Goal: Task Accomplishment & Management: Manage account settings

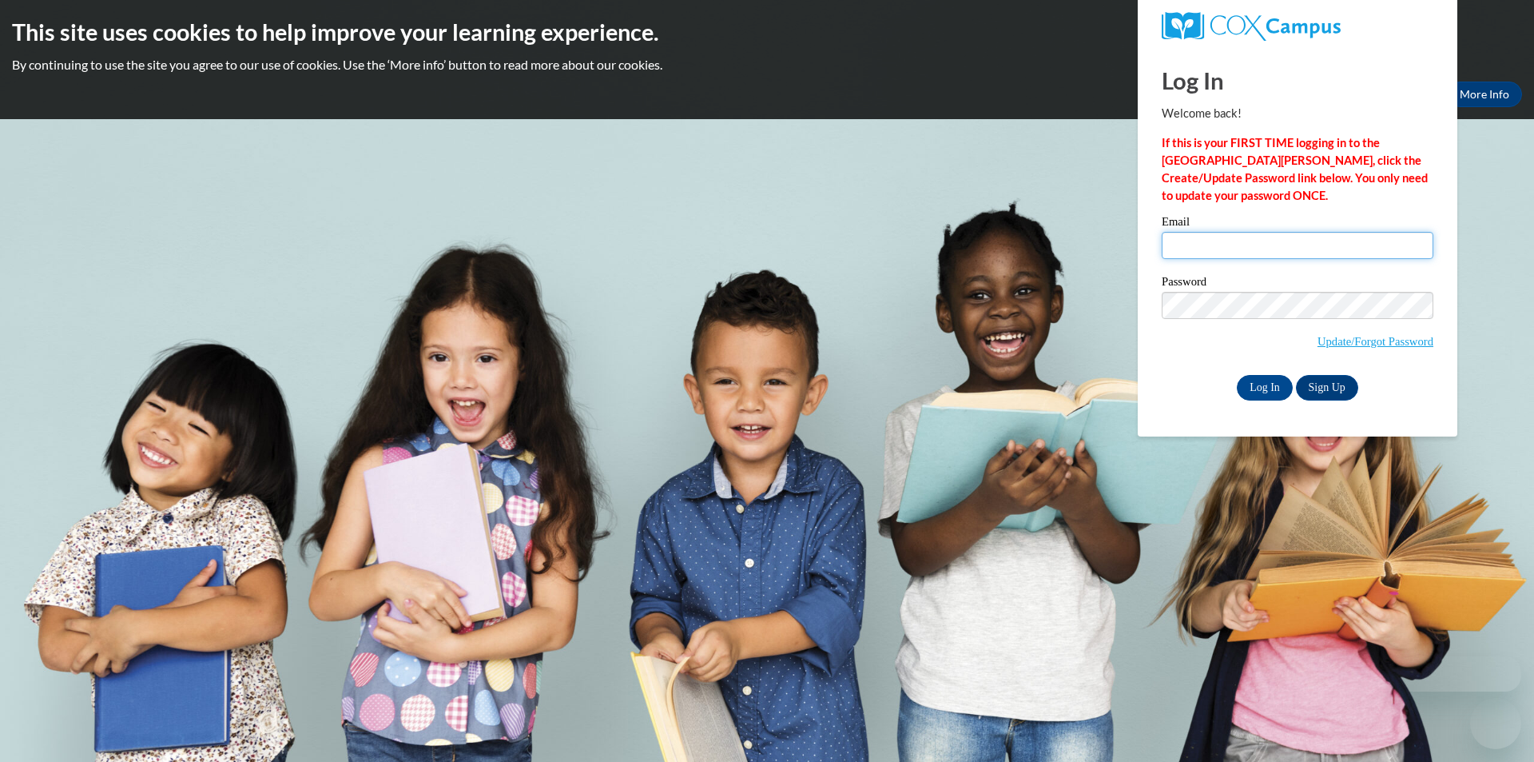
click at [1236, 246] on input "Email" at bounding box center [1298, 245] width 272 height 27
type input "[EMAIL_ADDRESS][DOMAIN_NAME]"
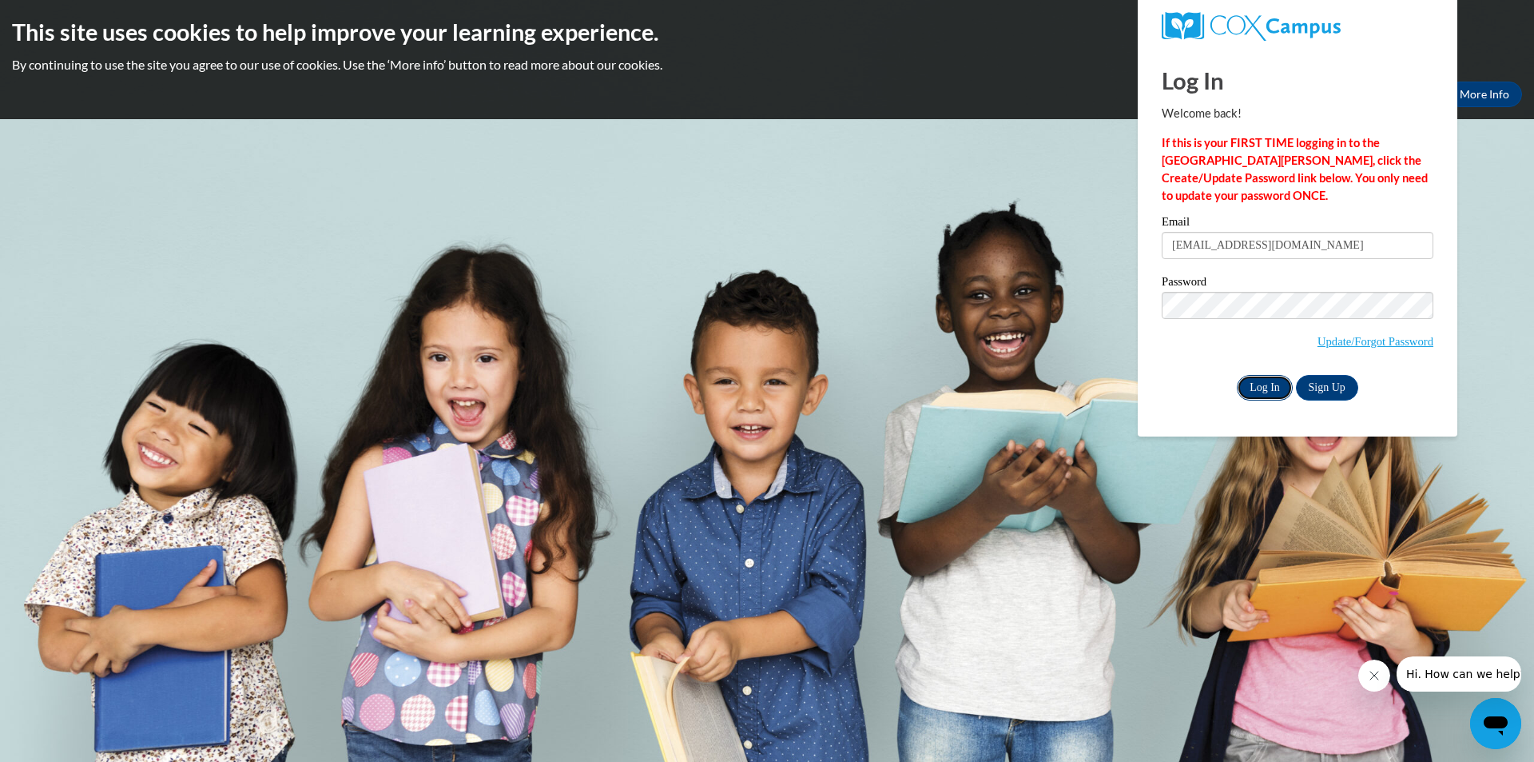
click at [1248, 384] on input "Log In" at bounding box center [1265, 388] width 56 height 26
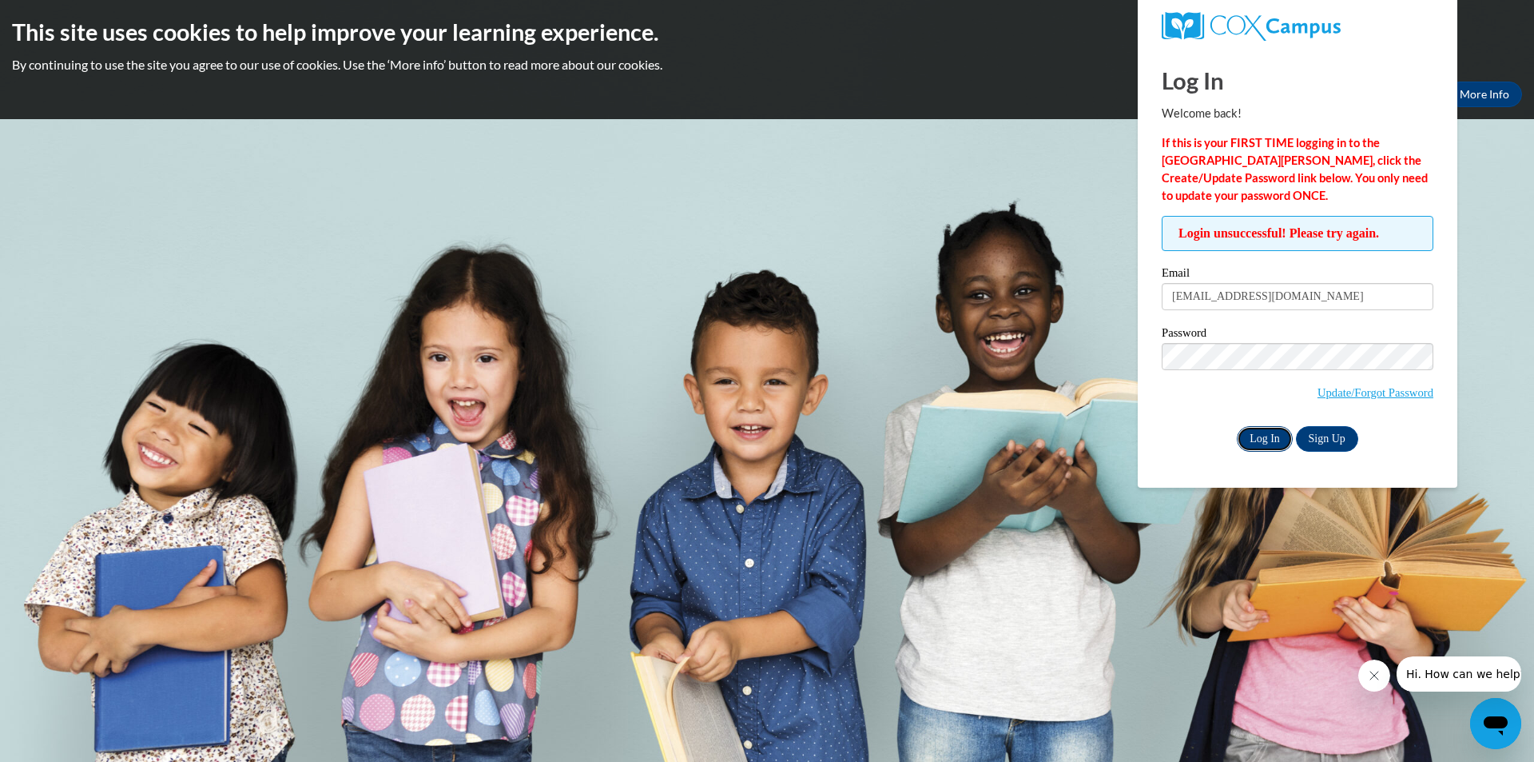
click at [1271, 436] on input "Log In" at bounding box center [1265, 439] width 56 height 26
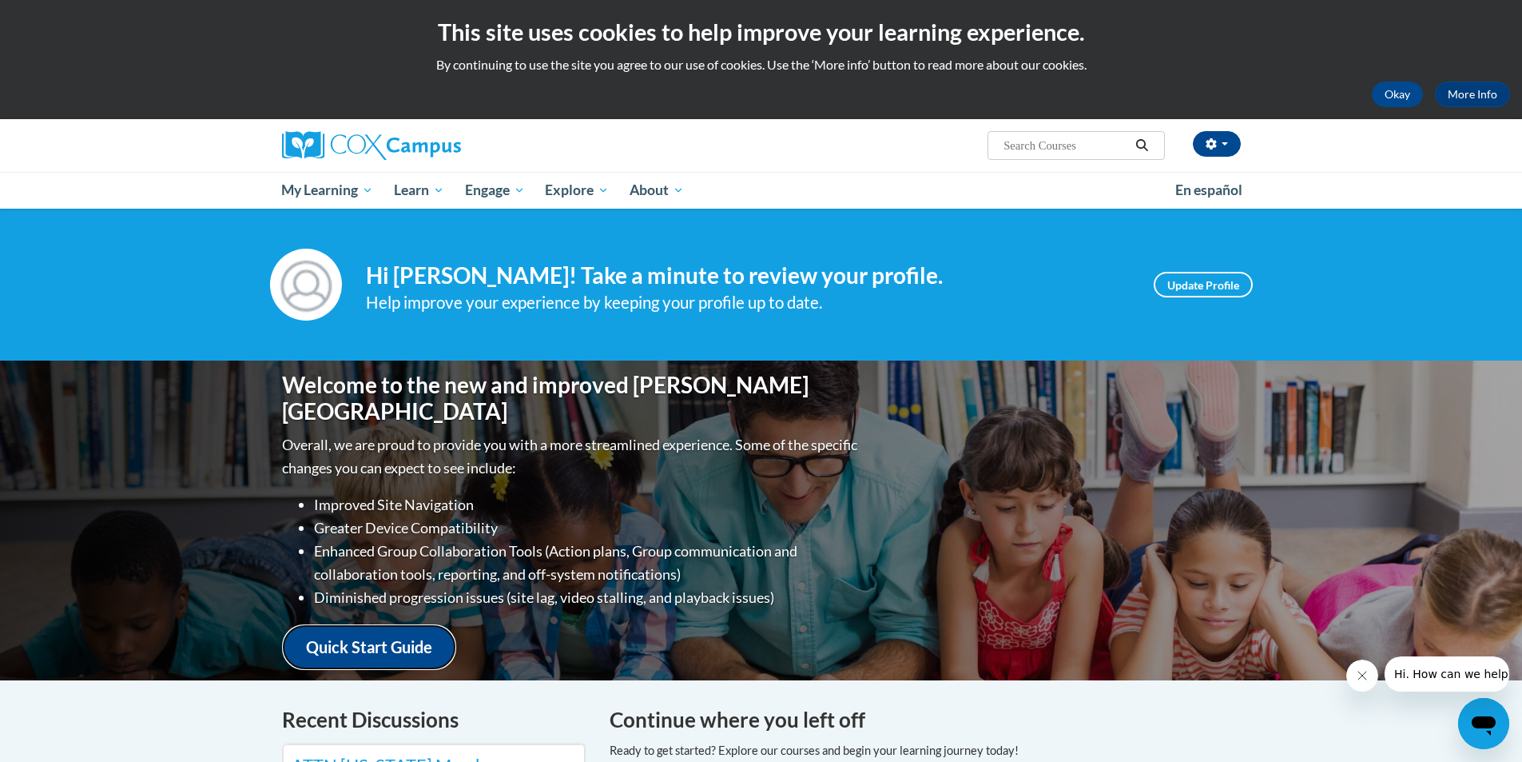
click at [406, 635] on link "Quick Start Guide" at bounding box center [369, 647] width 174 height 46
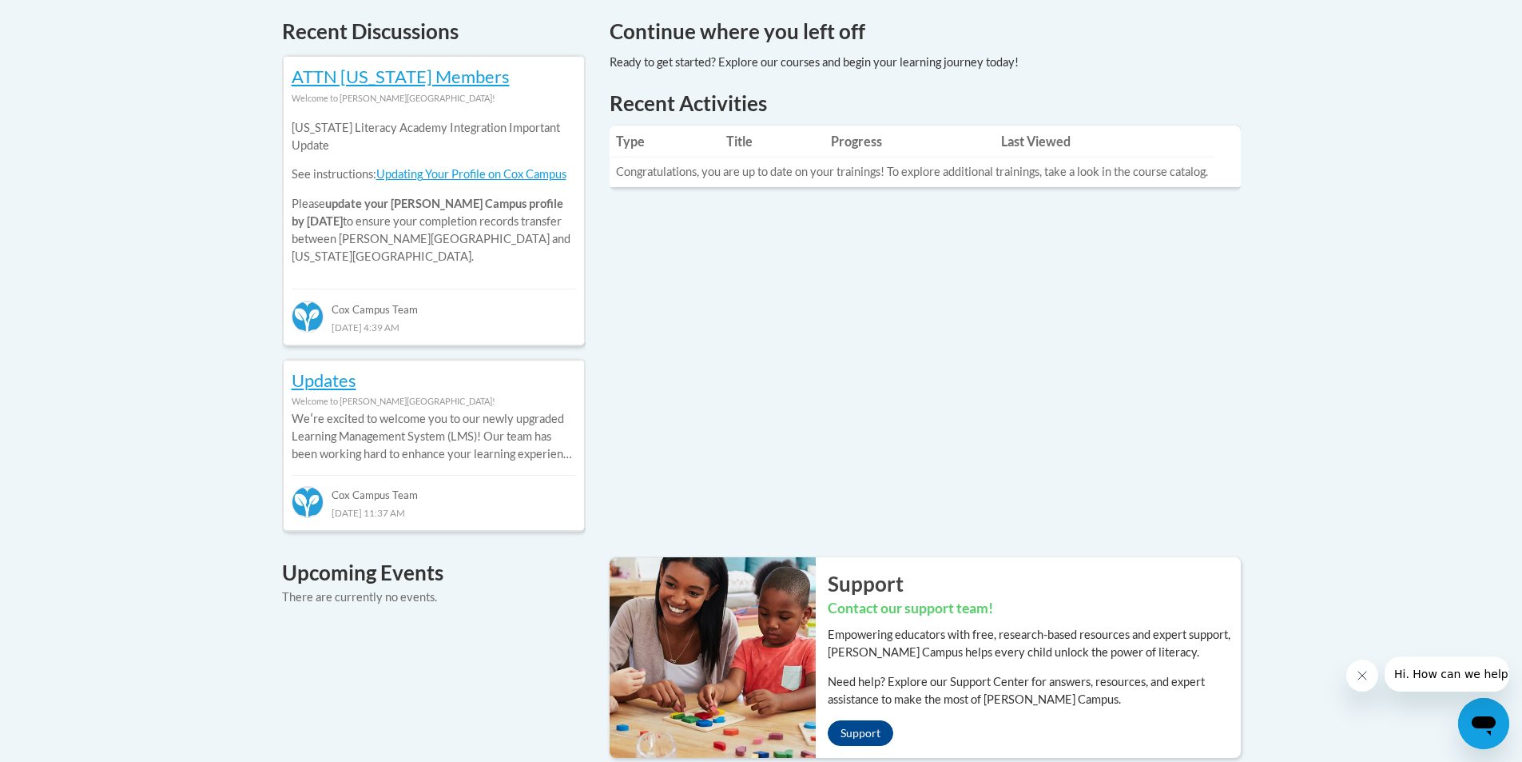
scroll to position [653, 0]
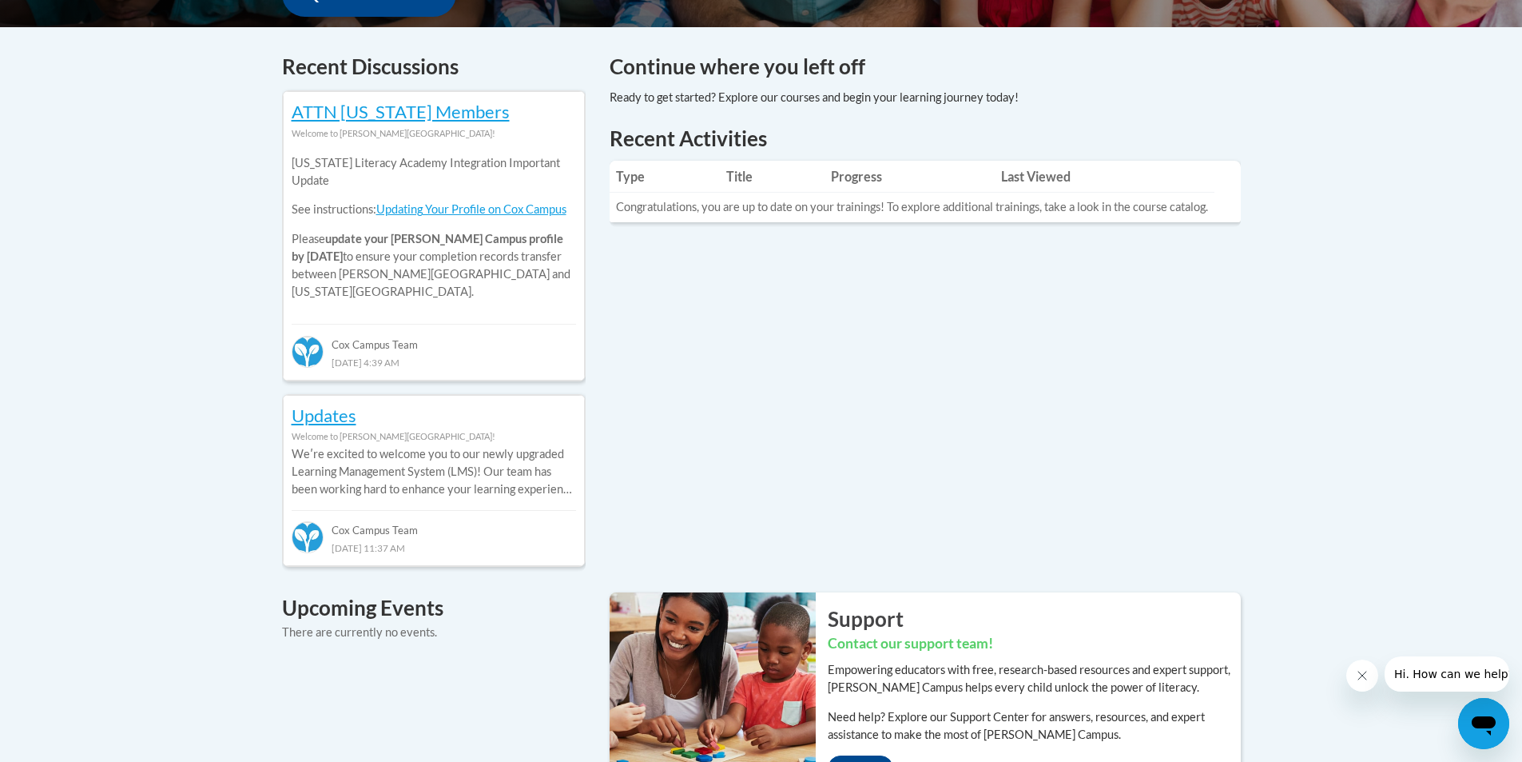
click at [740, 177] on th "Title" at bounding box center [772, 177] width 105 height 32
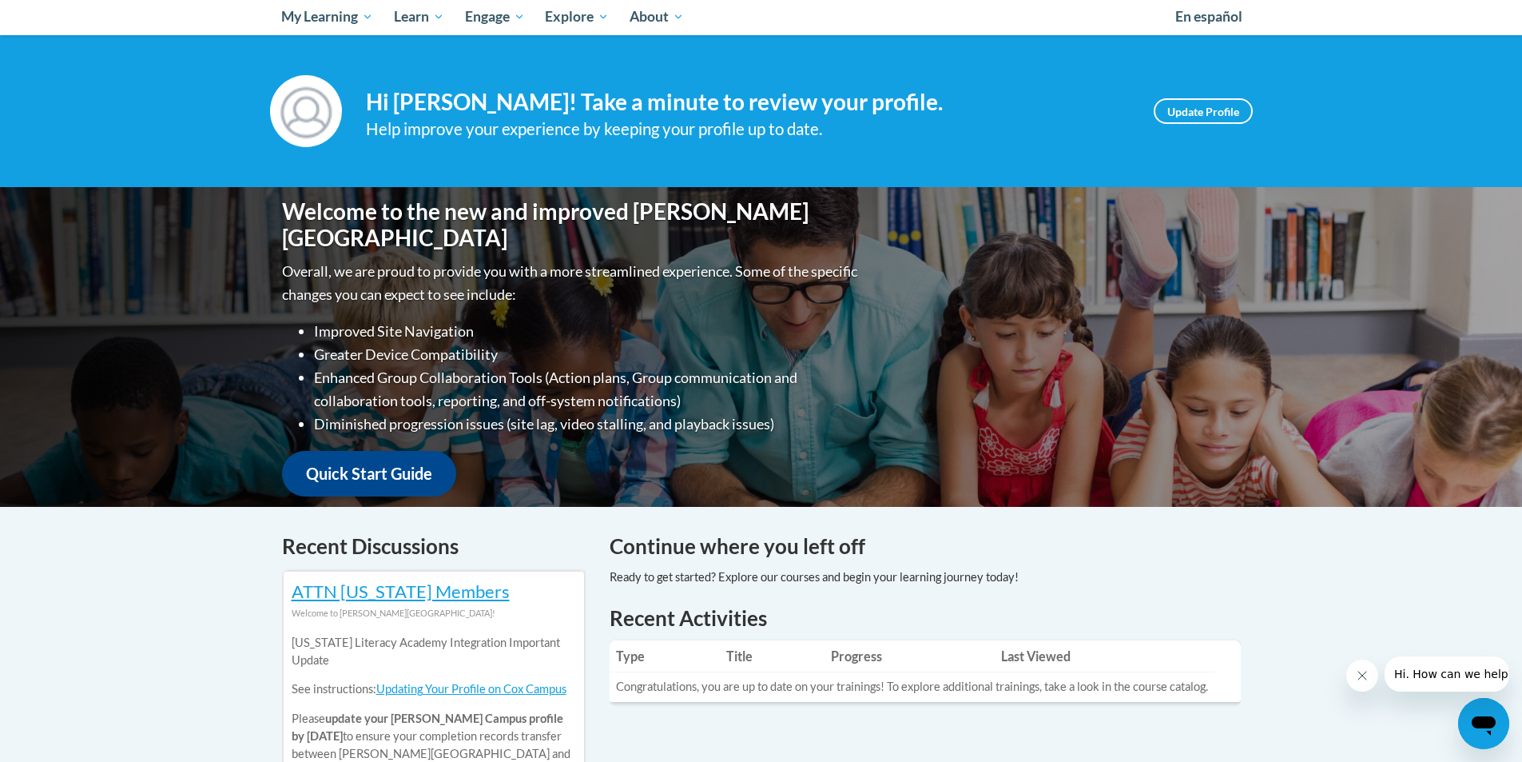
scroll to position [253, 0]
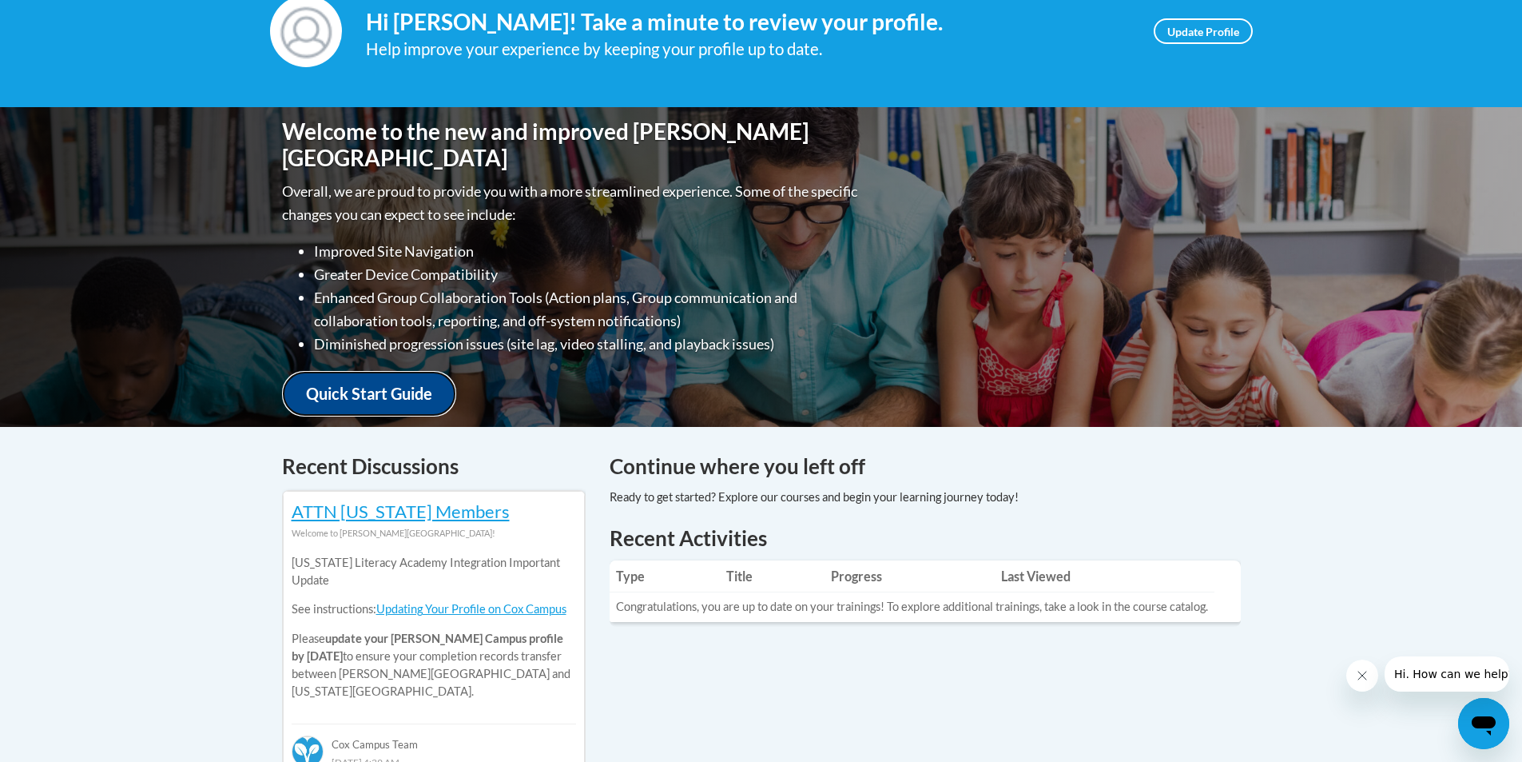
click at [372, 387] on link "Quick Start Guide" at bounding box center [369, 394] width 174 height 46
